Goal: Task Accomplishment & Management: Manage account settings

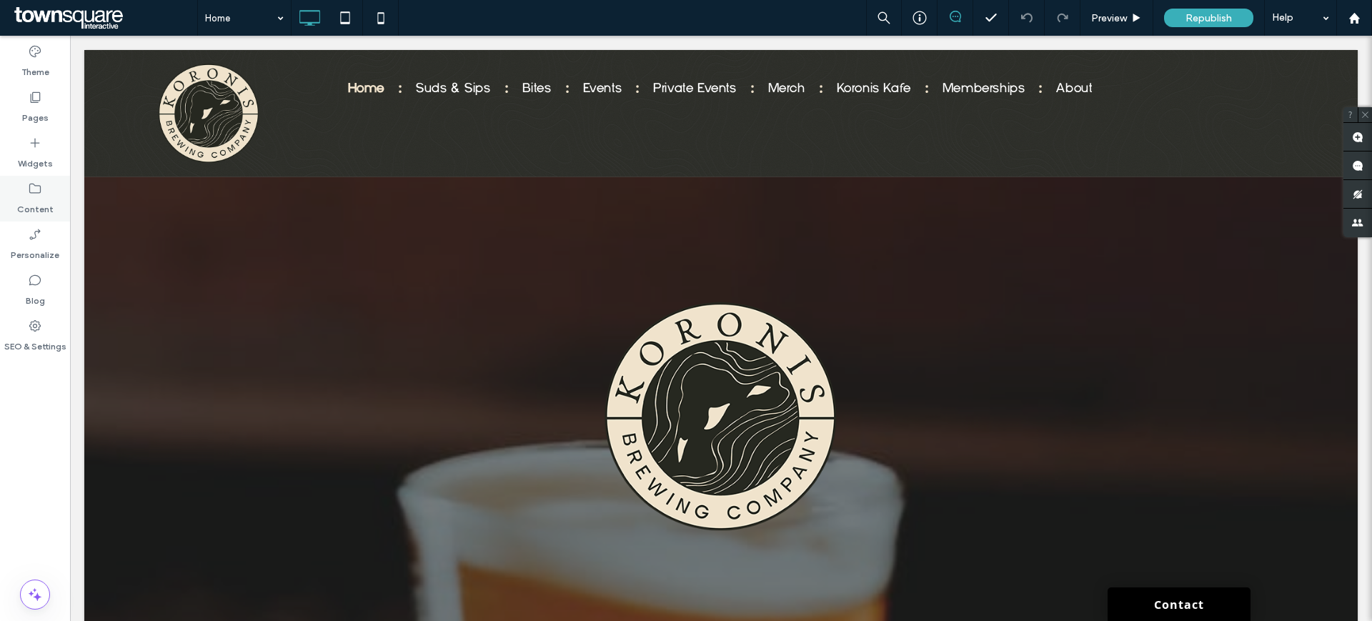
click at [32, 219] on div "Content" at bounding box center [35, 199] width 70 height 46
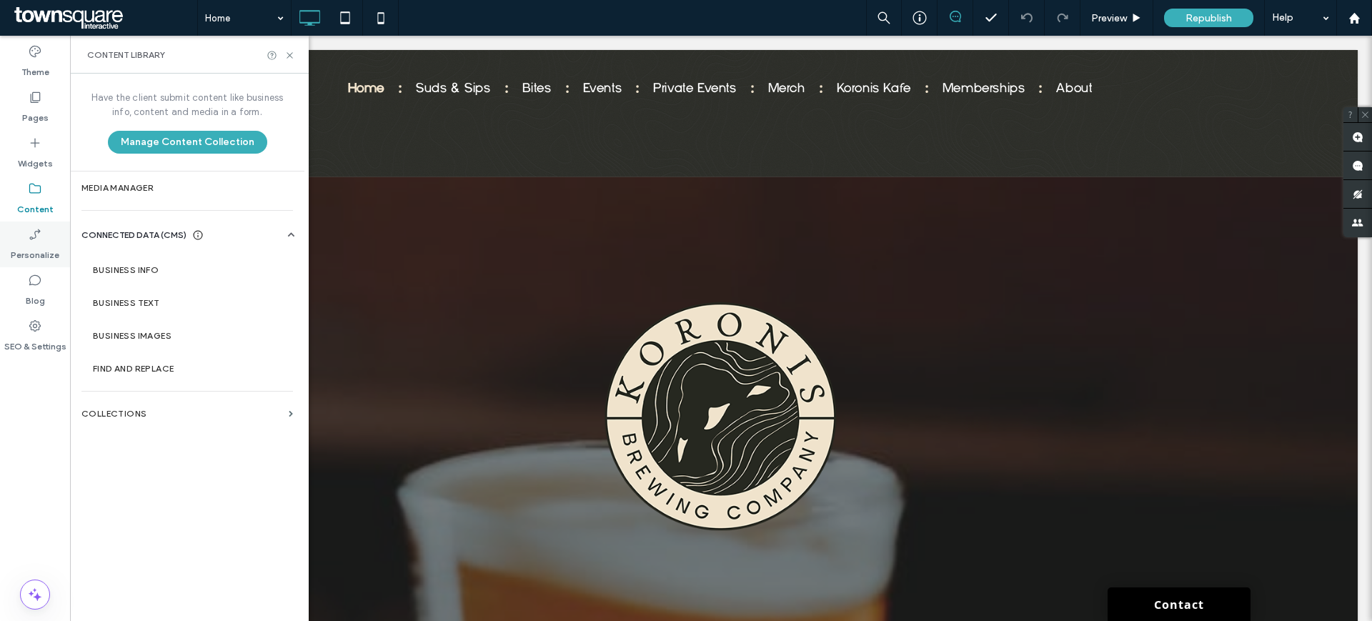
click at [38, 232] on use at bounding box center [34, 234] width 11 height 11
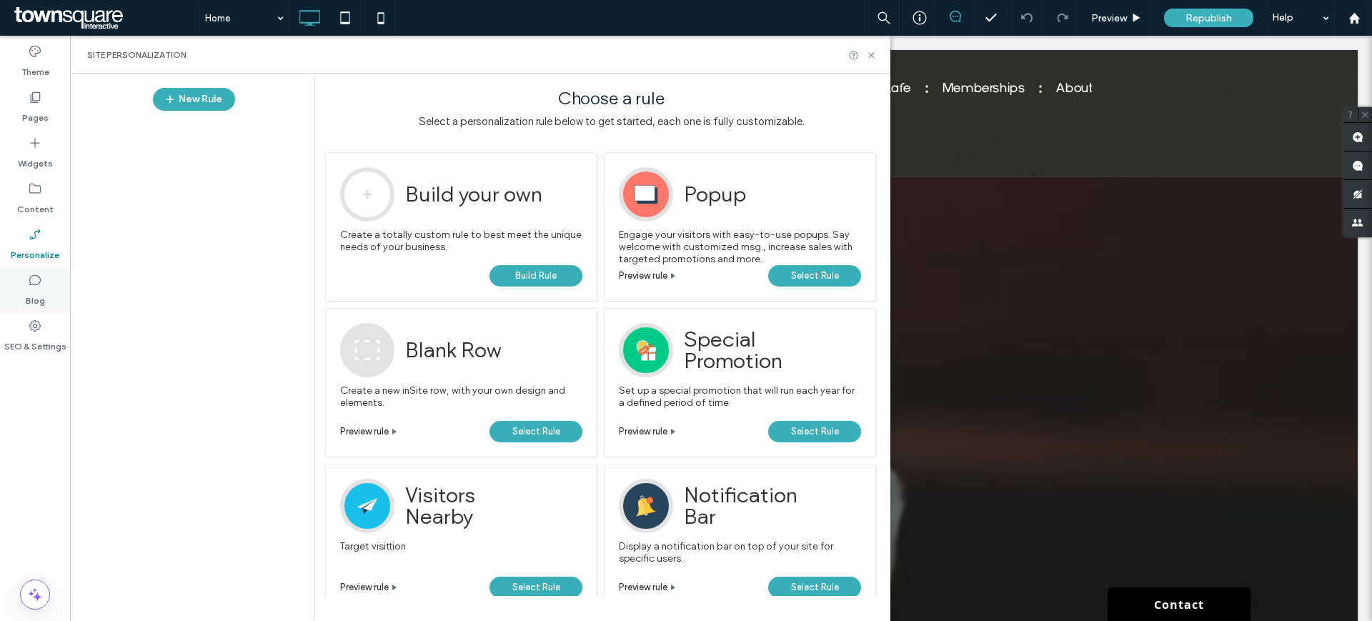
click at [41, 289] on label "Blog" at bounding box center [35, 297] width 19 height 20
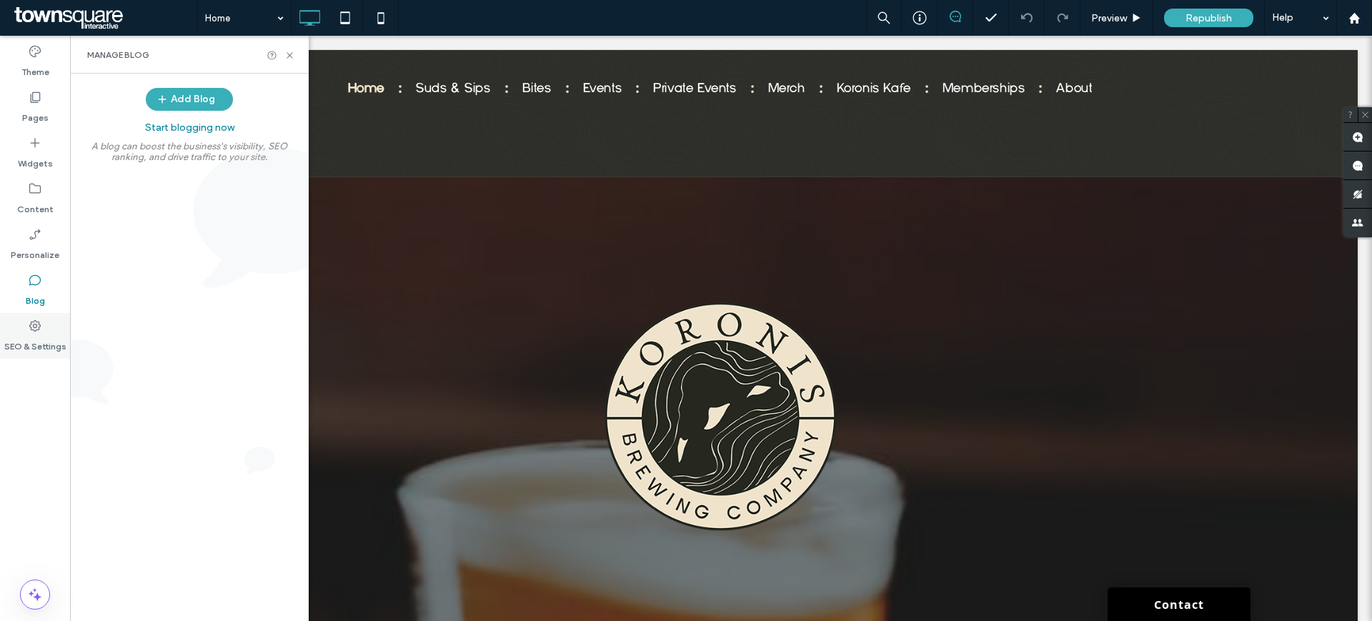
click at [41, 332] on icon at bounding box center [35, 326] width 14 height 14
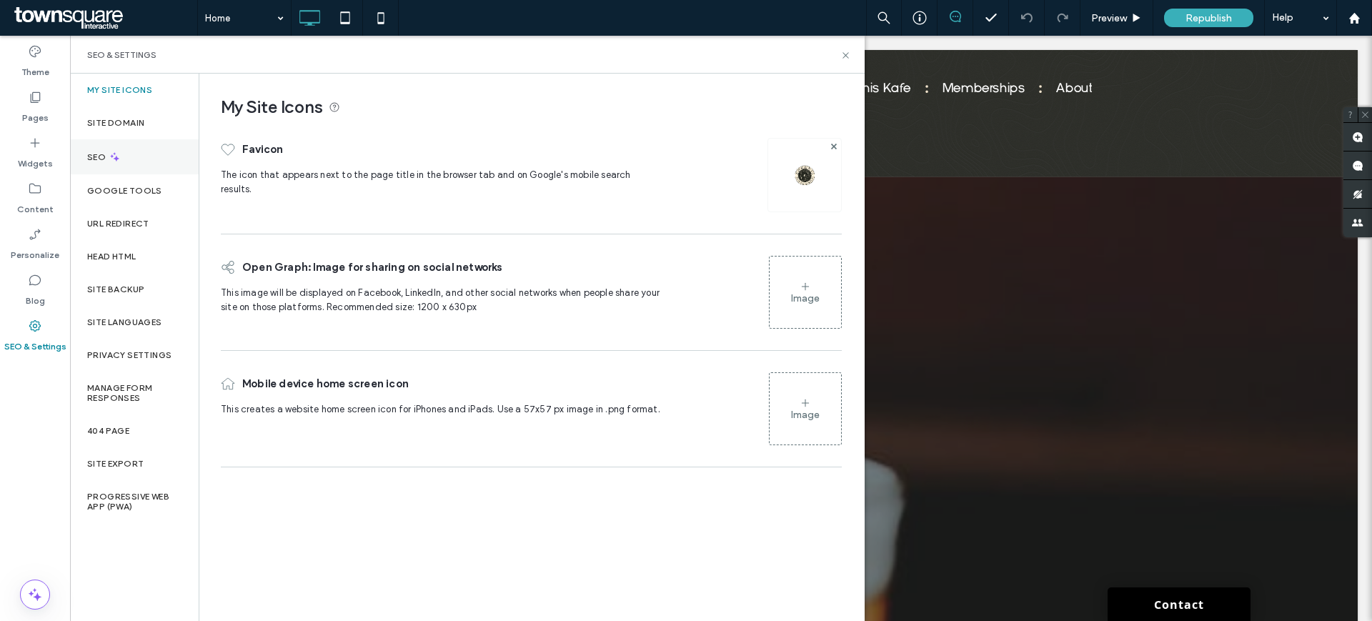
click at [122, 156] on div "SEO" at bounding box center [134, 156] width 129 height 35
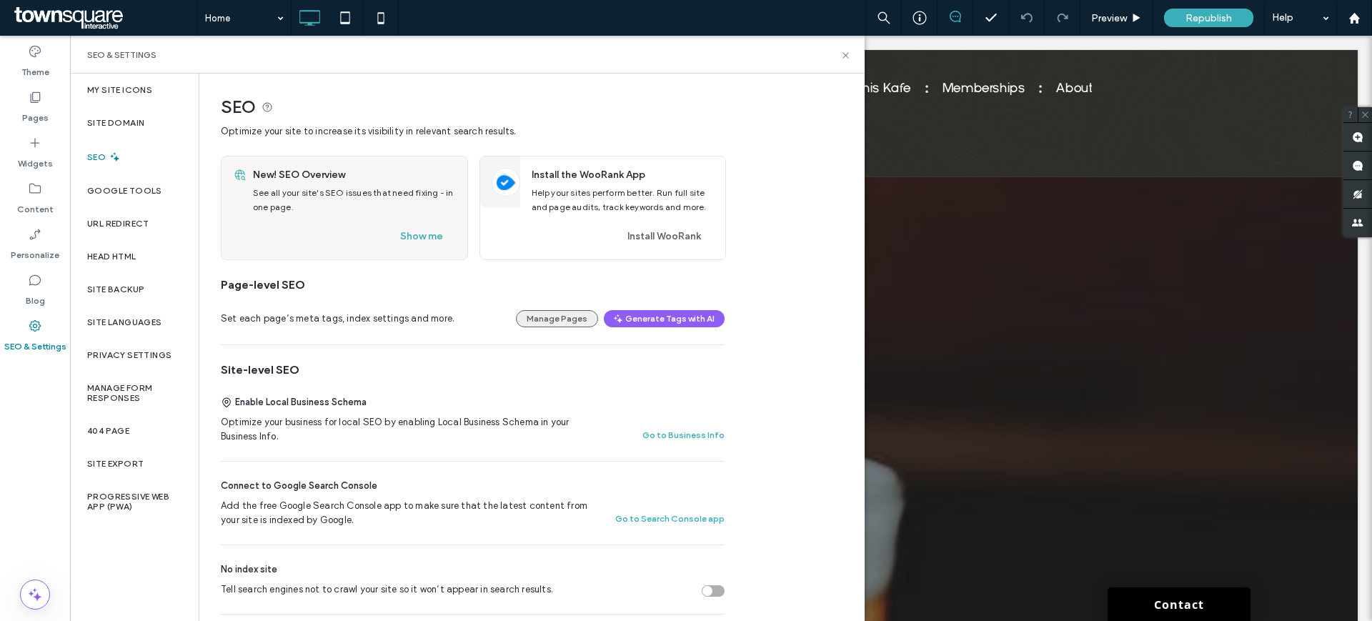
click at [540, 318] on button "Manage Pages" at bounding box center [557, 318] width 82 height 17
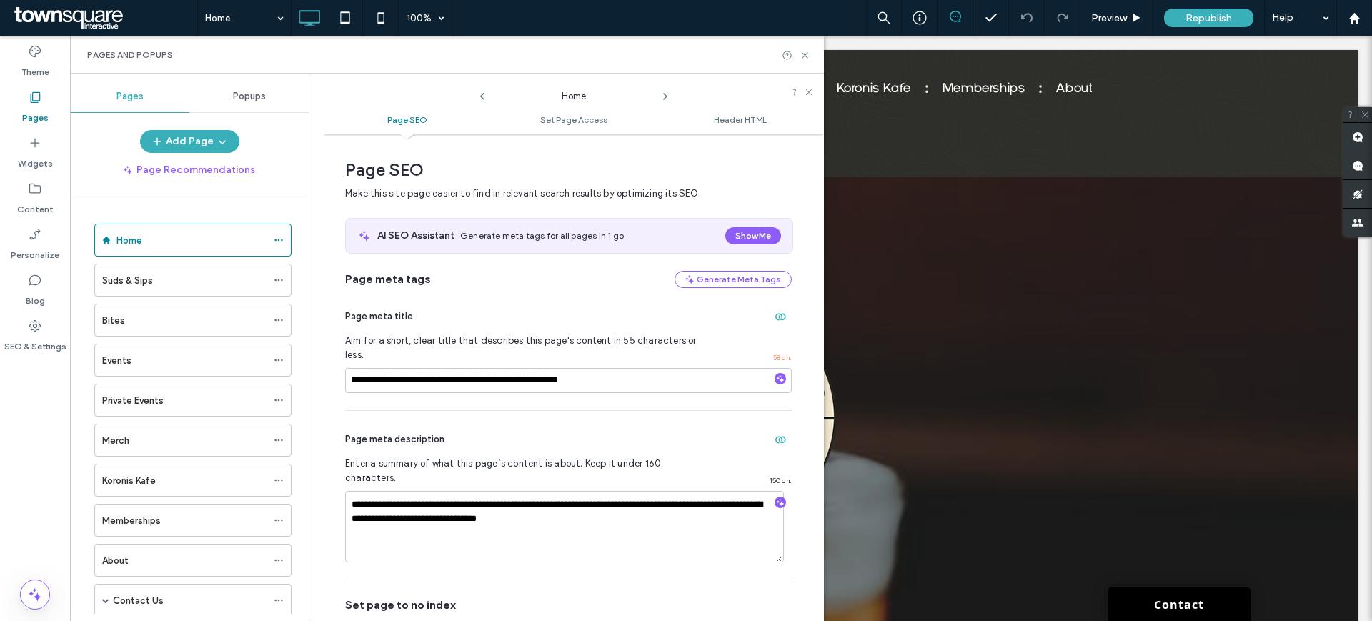
scroll to position [7, 0]
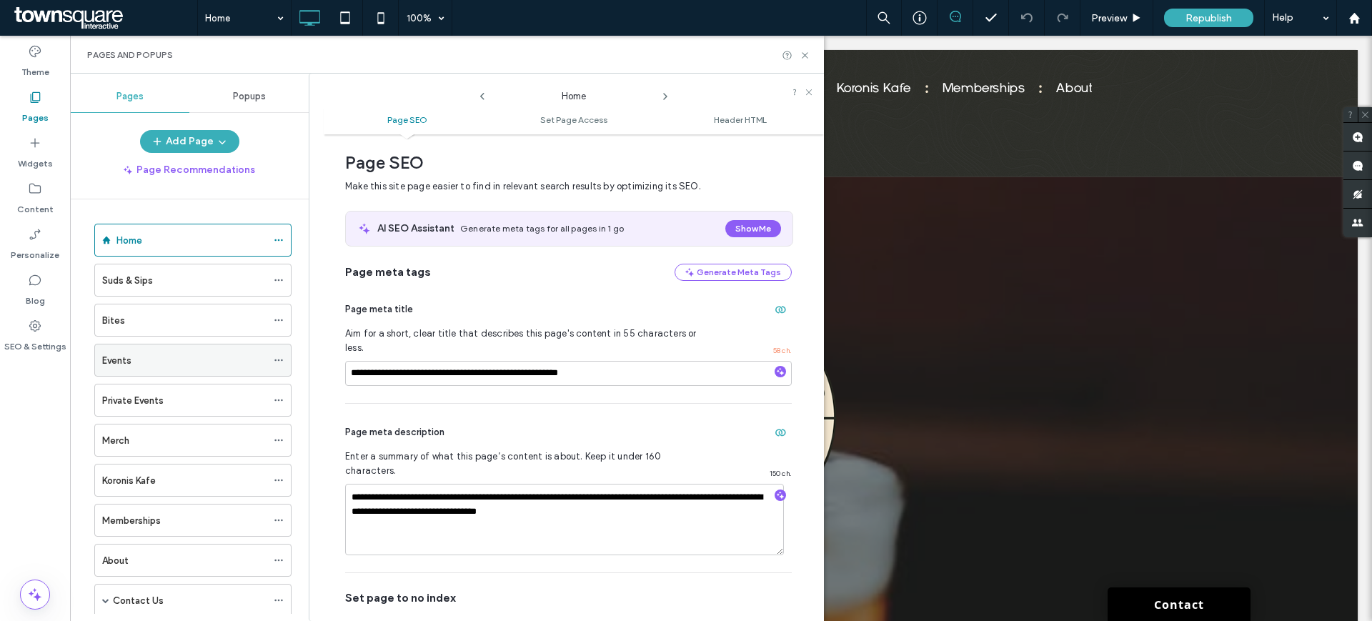
click at [195, 355] on div "Events" at bounding box center [184, 360] width 164 height 15
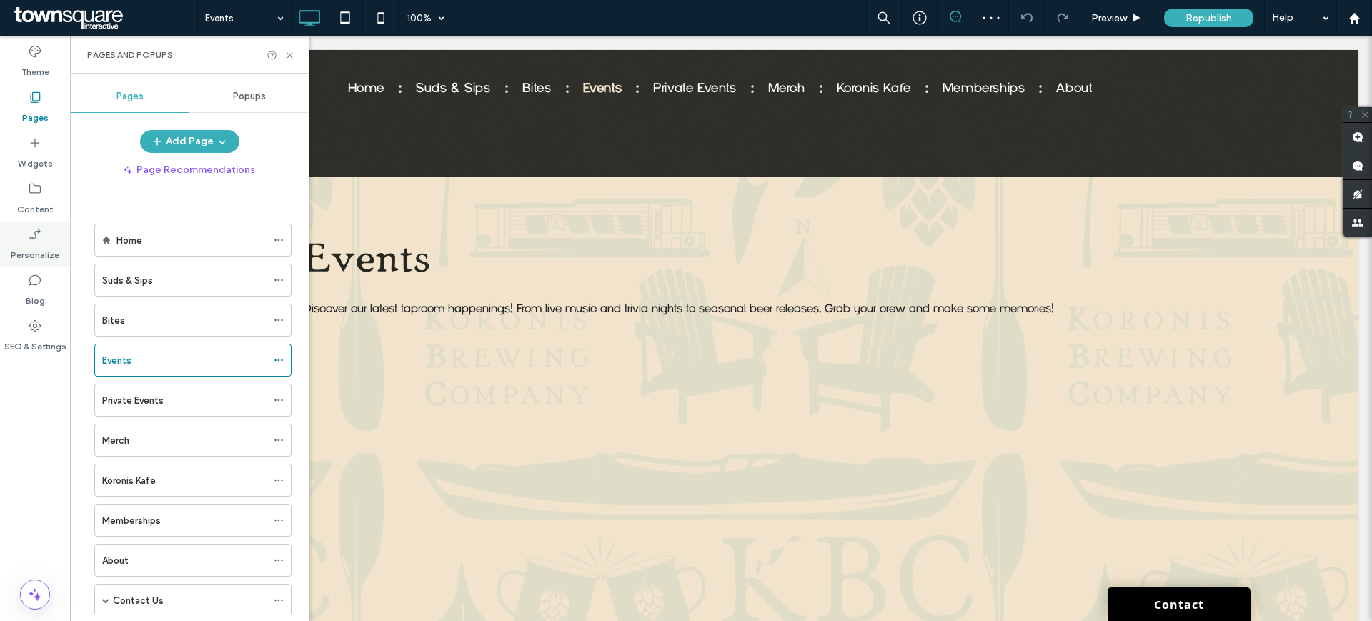
click at [47, 242] on label "Personalize" at bounding box center [35, 252] width 49 height 20
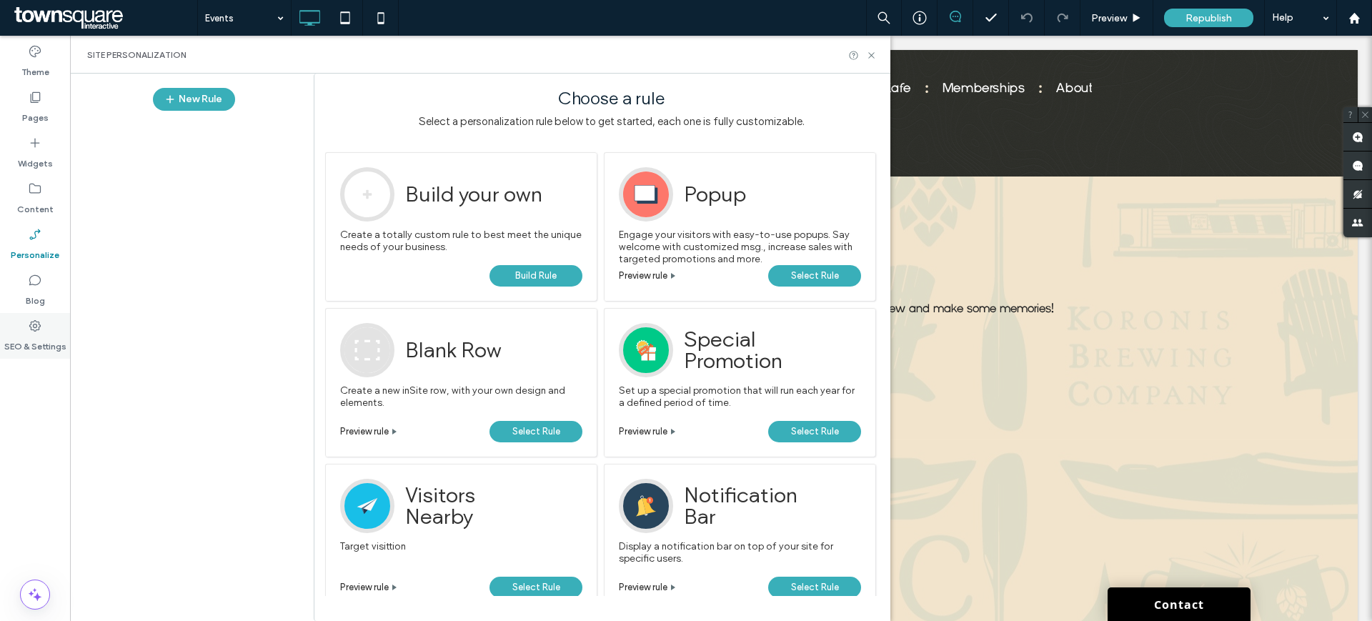
click at [35, 335] on label "SEO & Settings" at bounding box center [35, 343] width 62 height 20
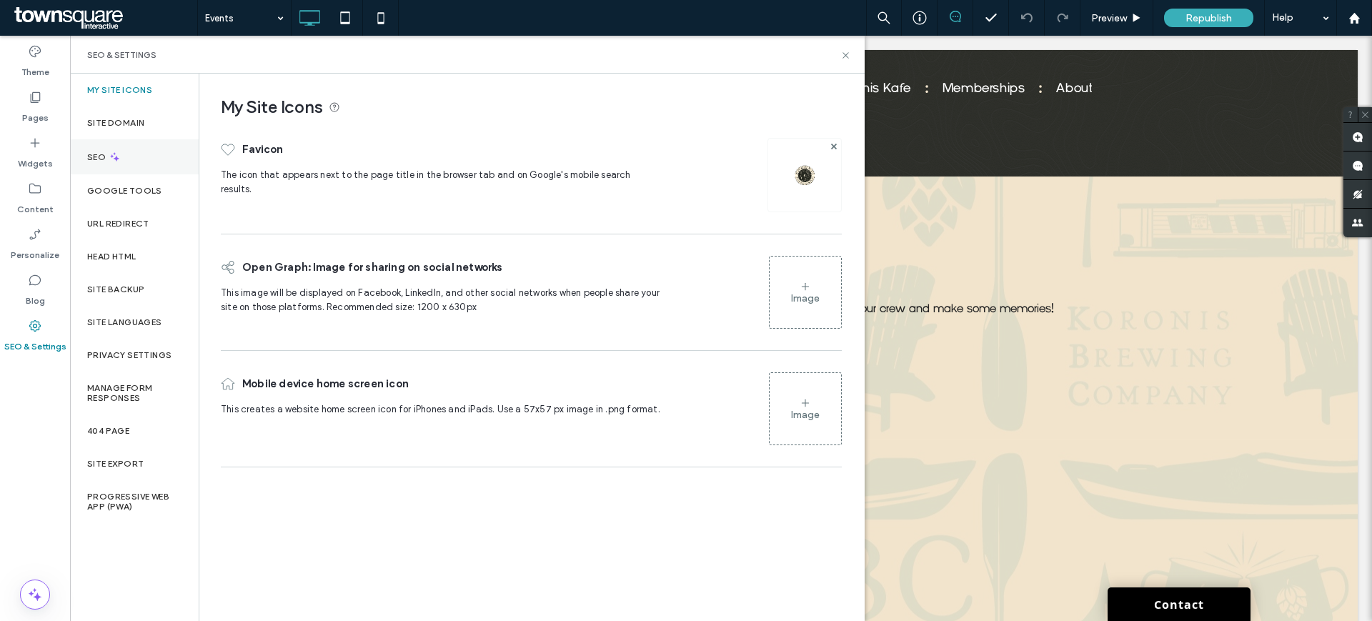
click at [99, 167] on div "SEO" at bounding box center [134, 156] width 129 height 35
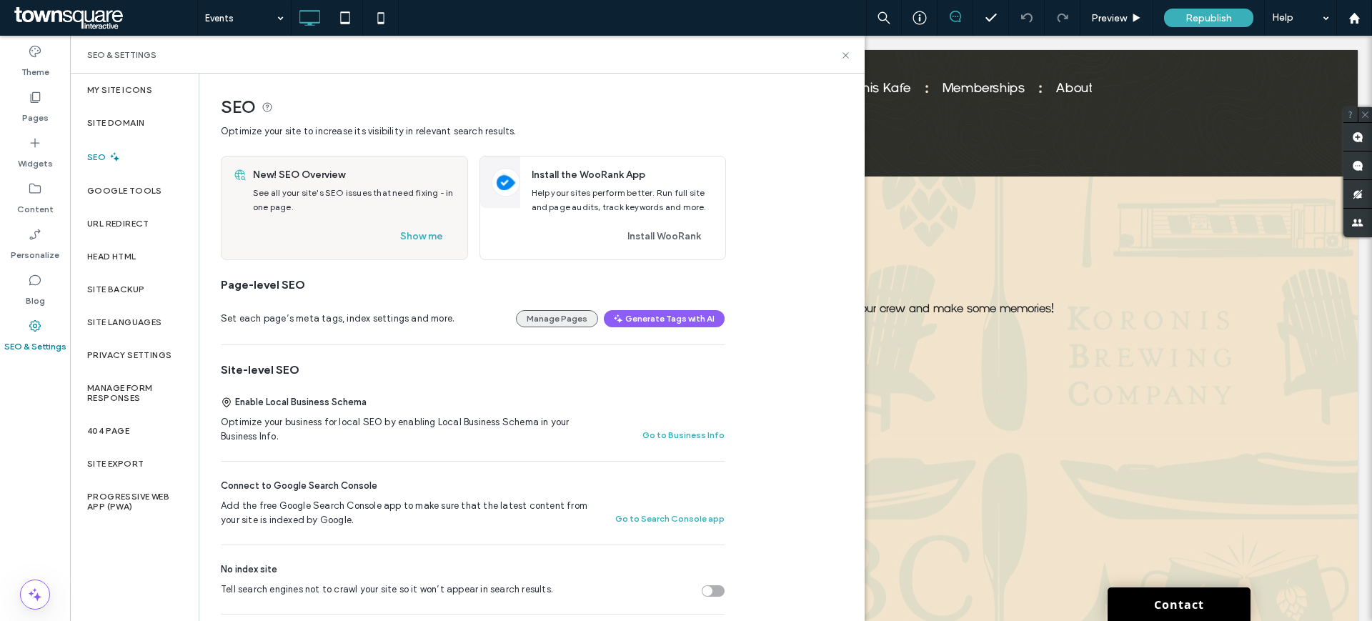
click at [576, 310] on button "Manage Pages" at bounding box center [557, 318] width 82 height 17
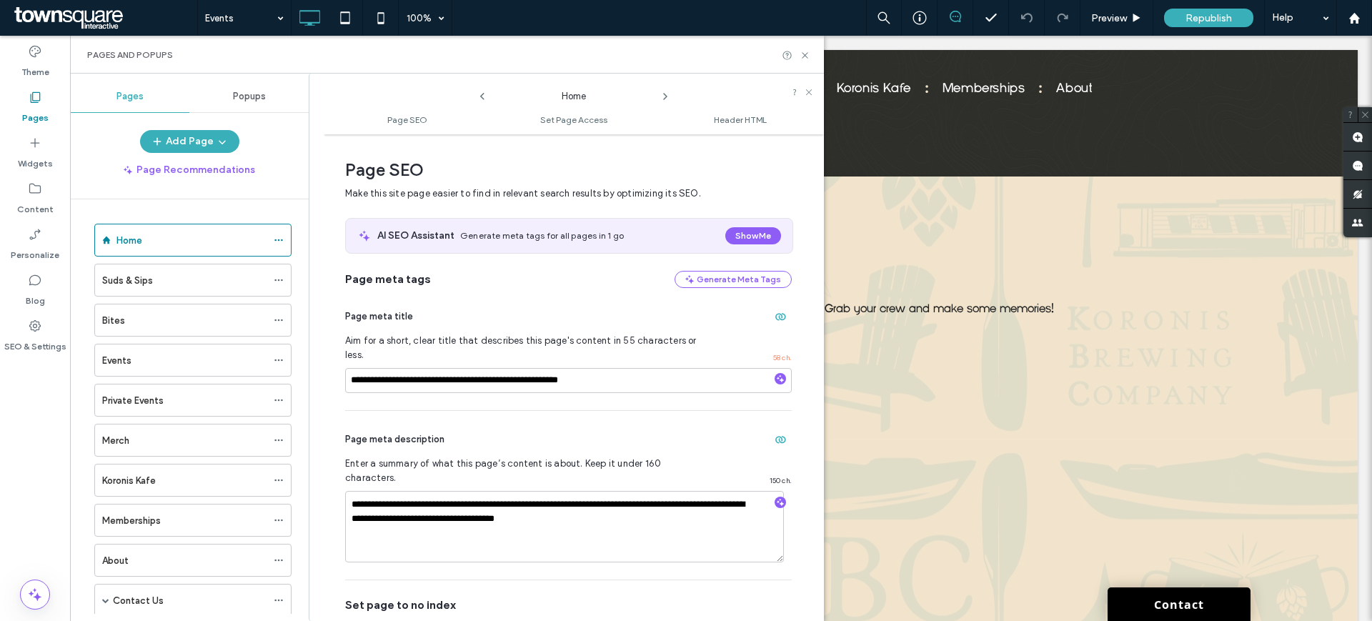
scroll to position [7, 0]
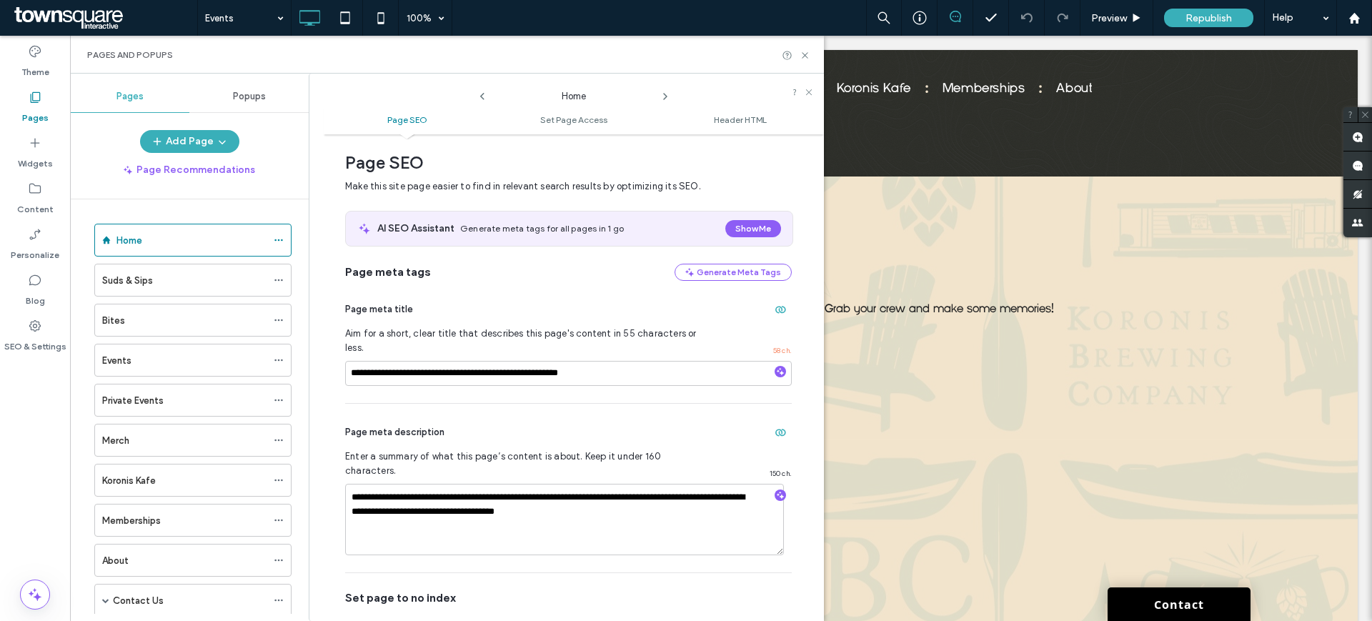
click at [667, 100] on icon at bounding box center [665, 96] width 11 height 11
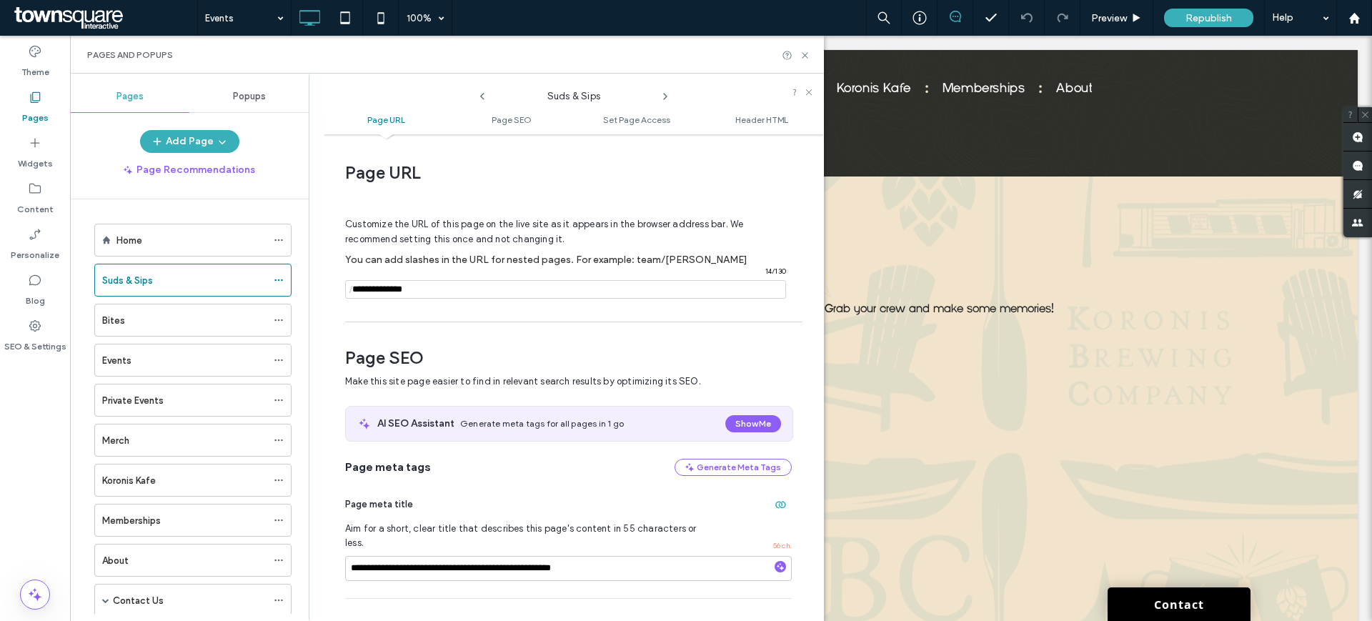
scroll to position [196, 0]
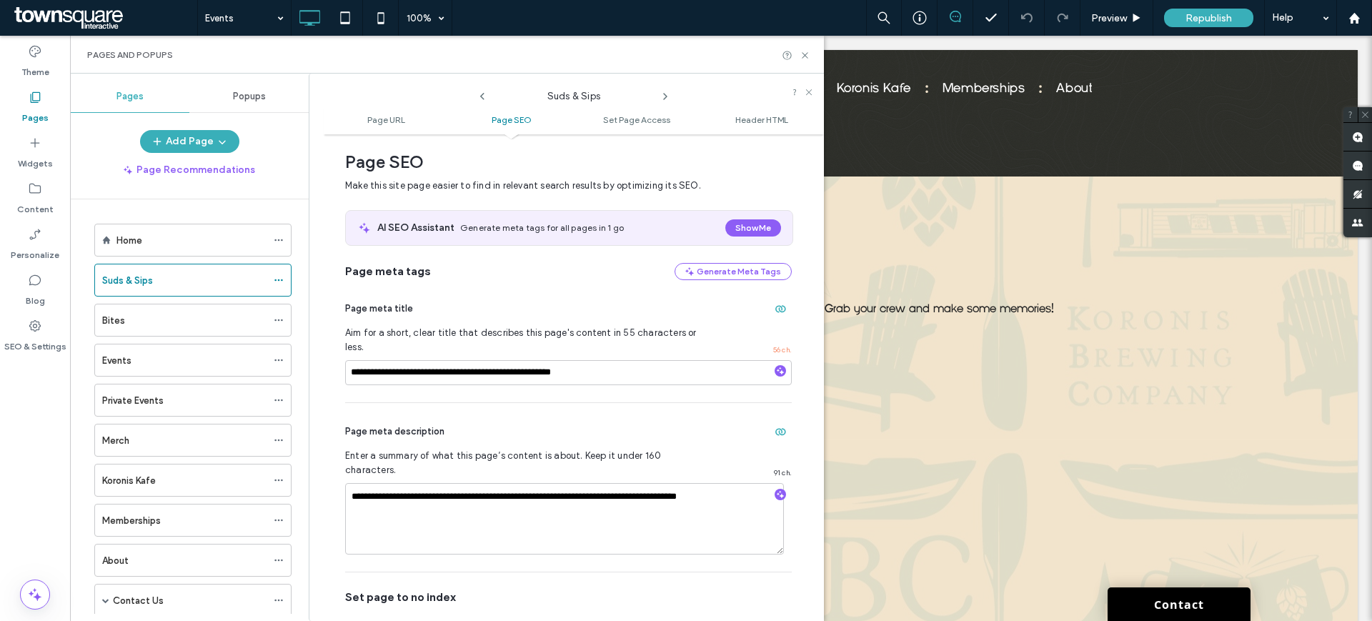
click at [667, 100] on icon at bounding box center [665, 96] width 11 height 11
drag, startPoint x: 404, startPoint y: 358, endPoint x: 313, endPoint y: 350, distance: 91.1
click at [313, 350] on div "**********" at bounding box center [566, 348] width 515 height 548
type input "**********"
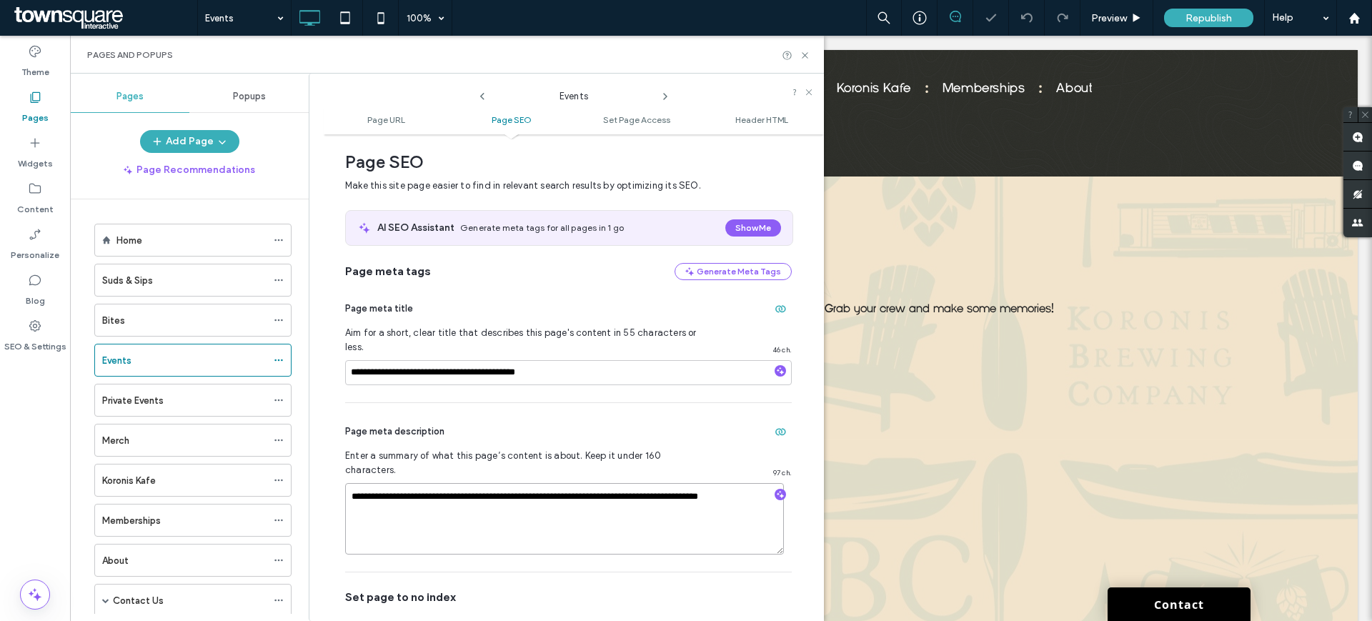
drag, startPoint x: 485, startPoint y: 471, endPoint x: 439, endPoint y: 465, distance: 46.1
type textarea "**********"
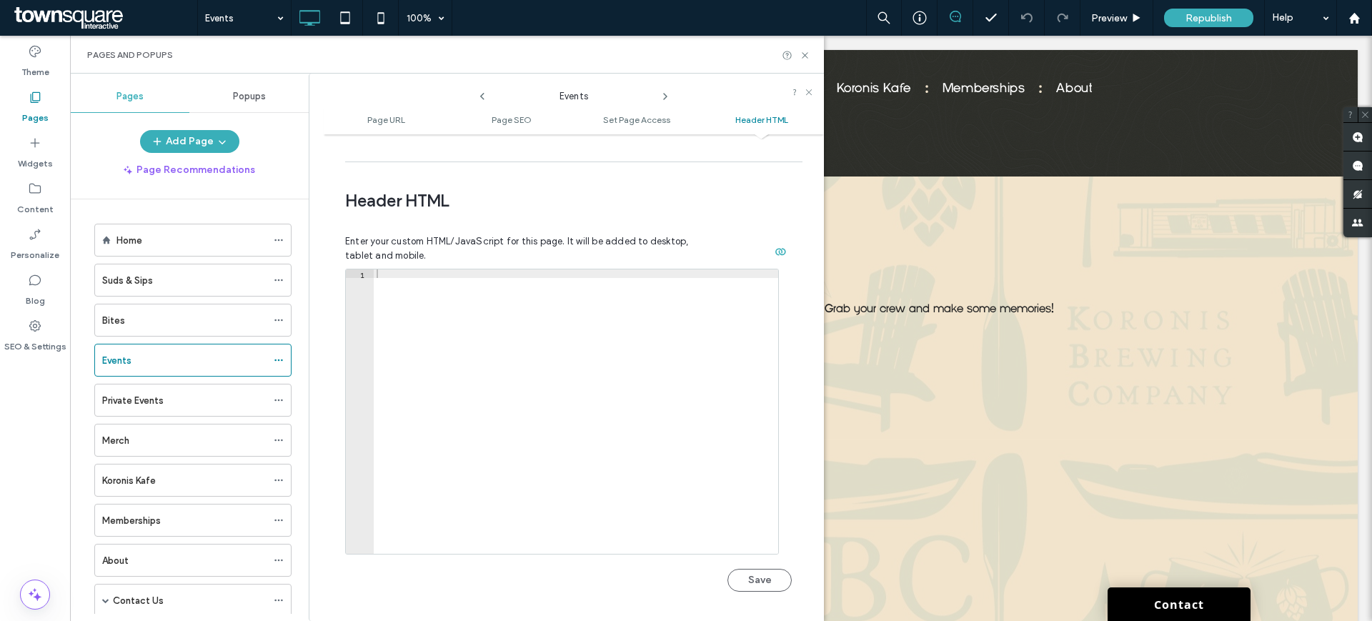
scroll to position [512, 0]
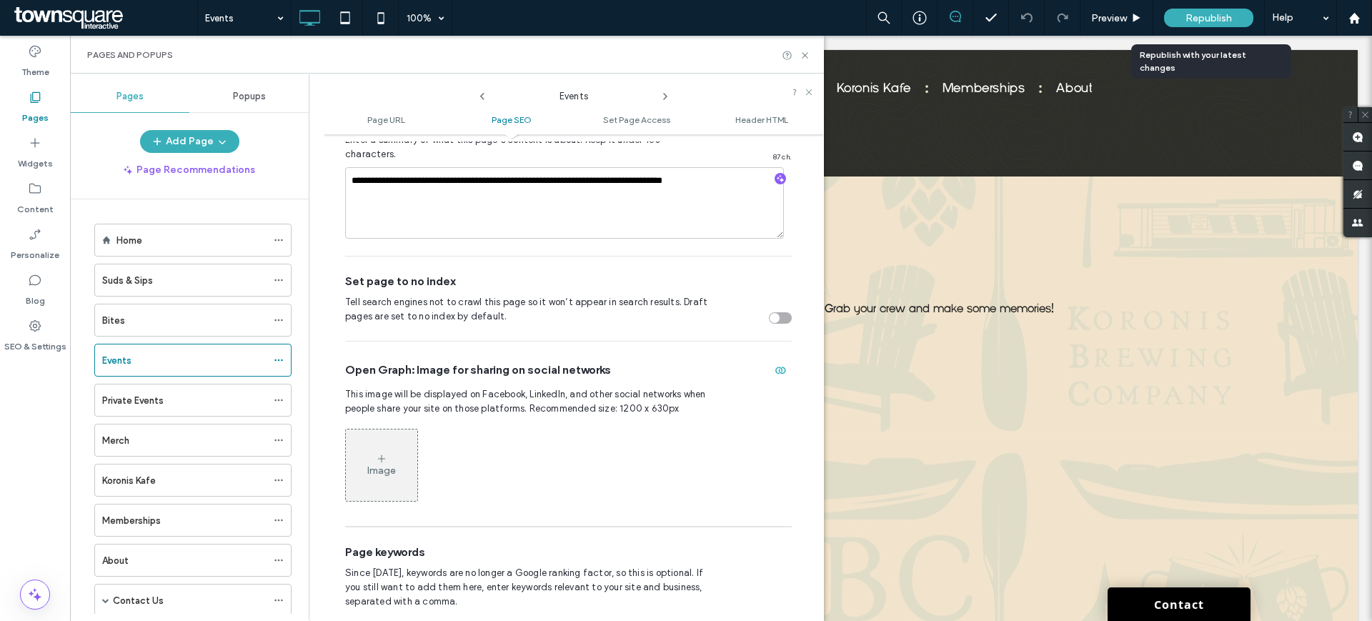
click at [1173, 22] on div "Republish" at bounding box center [1208, 18] width 89 height 19
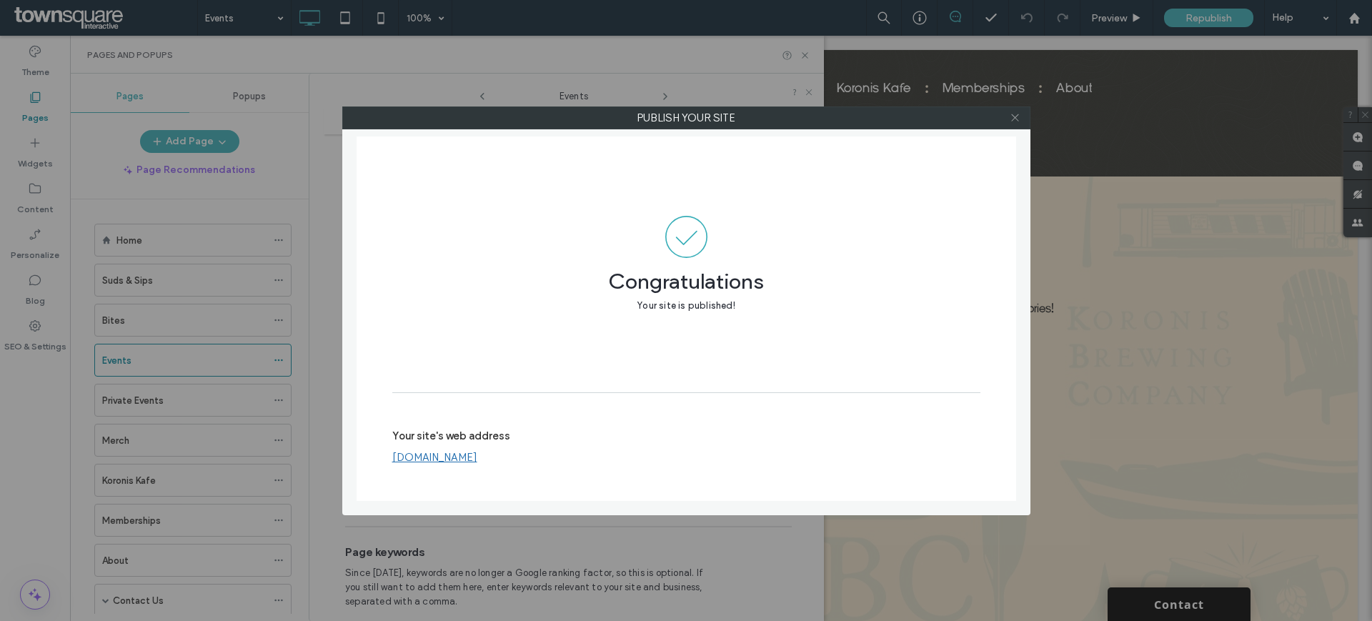
click at [1012, 116] on icon at bounding box center [1015, 117] width 11 height 11
